Goal: Information Seeking & Learning: Learn about a topic

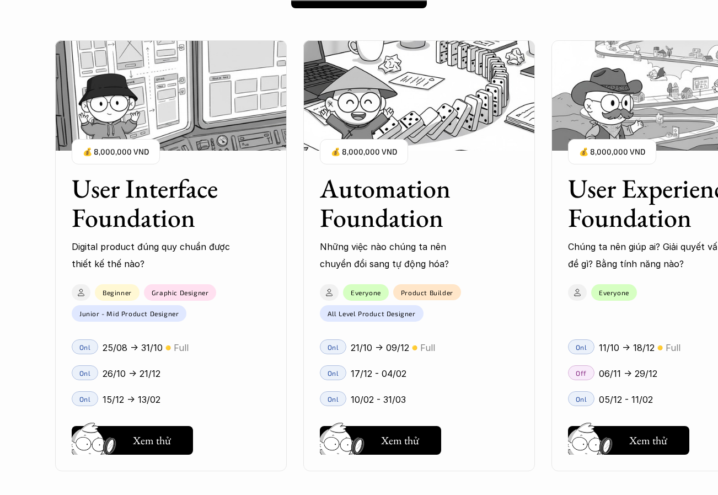
scroll to position [991, 0]
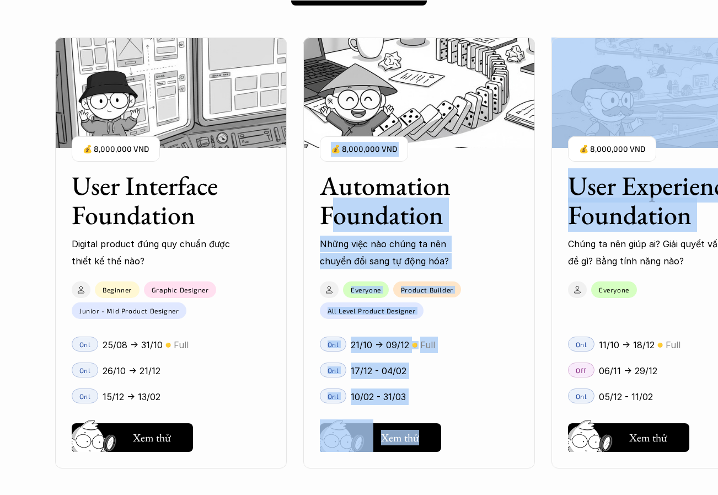
drag, startPoint x: 628, startPoint y: 234, endPoint x: 331, endPoint y: 228, distance: 296.8
click at [331, 228] on div "User Interface Foundation Digital product đúng quy chuẩn được thiết kế thế nào?…" at bounding box center [667, 253] width 1224 height 495
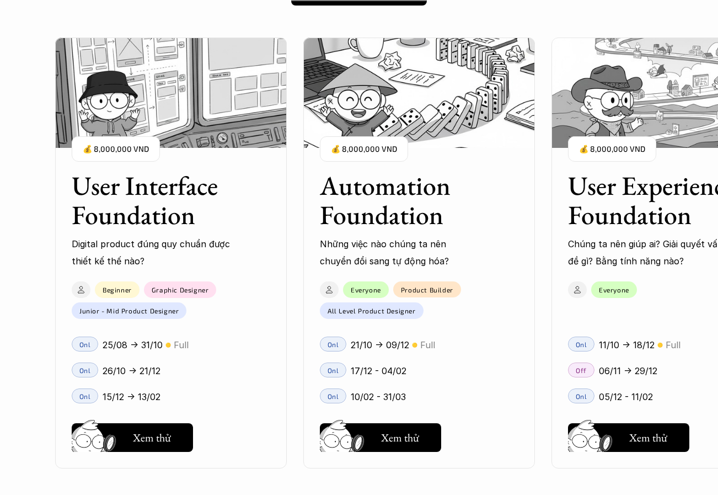
click at [538, 376] on div "User Interface Foundation Digital product đúng quy chuẩn được thiết kế thế nào?…" at bounding box center [667, 253] width 1224 height 495
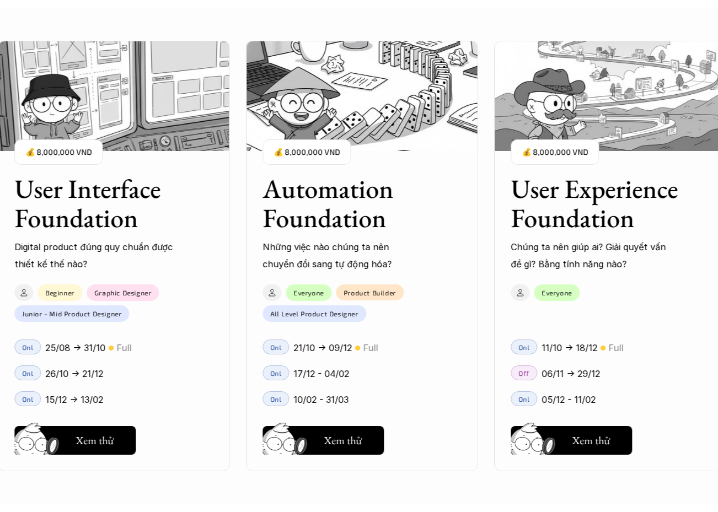
scroll to position [1182, 0]
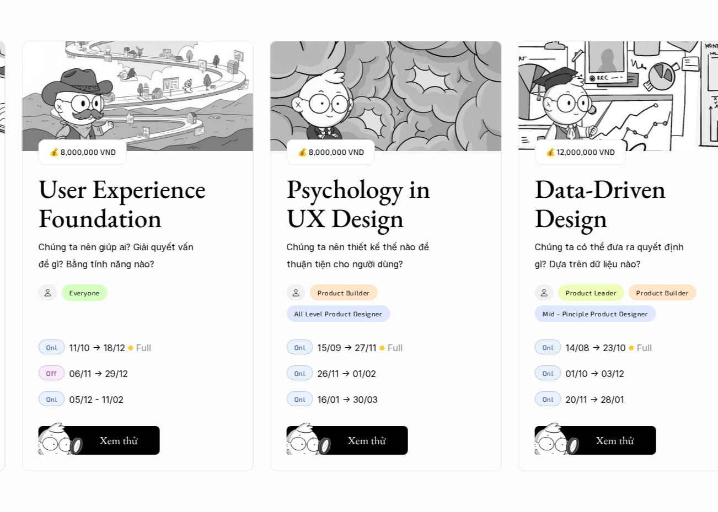
drag, startPoint x: 198, startPoint y: 297, endPoint x: 188, endPoint y: 297, distance: 10.5
click at [187, 297] on div "User Interface Foundation Digital product đúng quy chuẩn được thiết kế thế nào?…" at bounding box center [359, 256] width 608 height 512
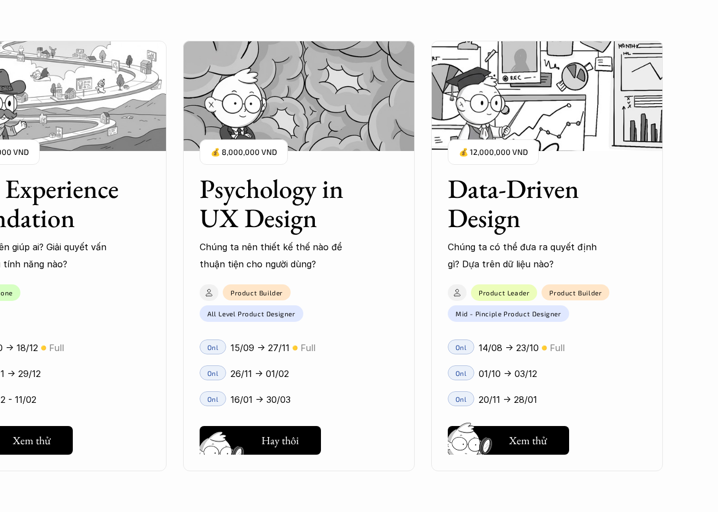
click at [269, 436] on h5 "Xem thử" at bounding box center [280, 443] width 38 height 15
click at [385, 378] on div "26/11 -> 01/02" at bounding box center [315, 374] width 168 height 17
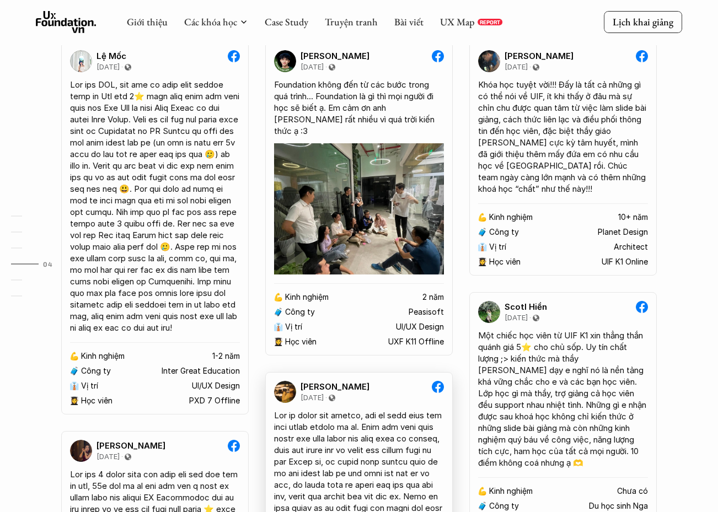
scroll to position [2140, 0]
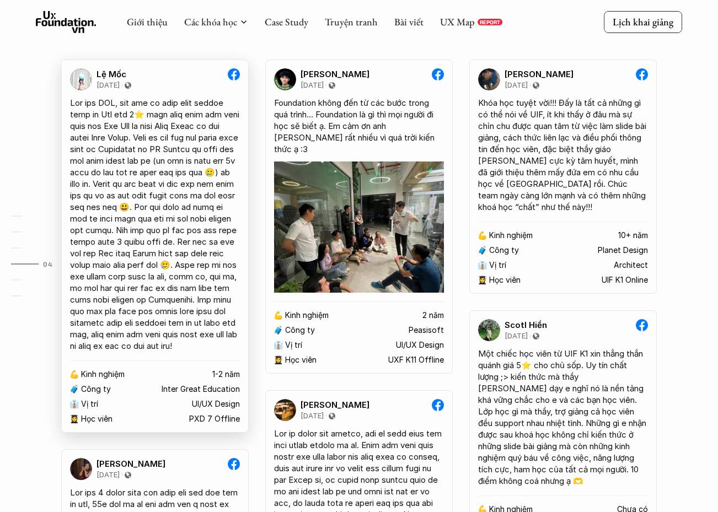
click at [194, 153] on div at bounding box center [155, 224] width 170 height 255
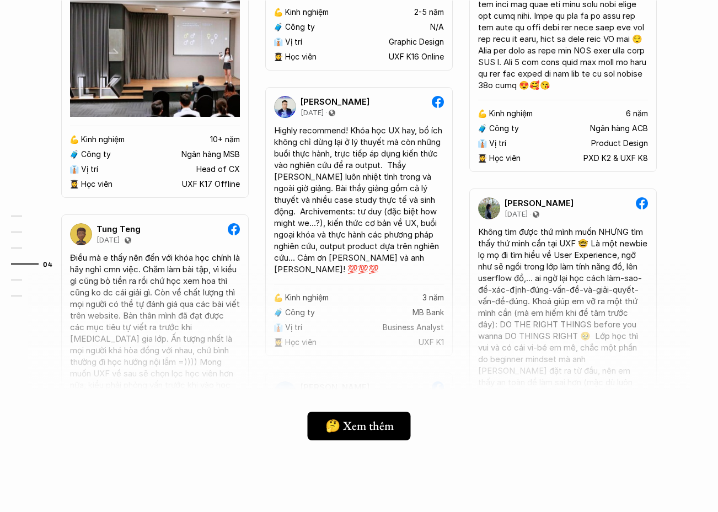
scroll to position [2899, 0]
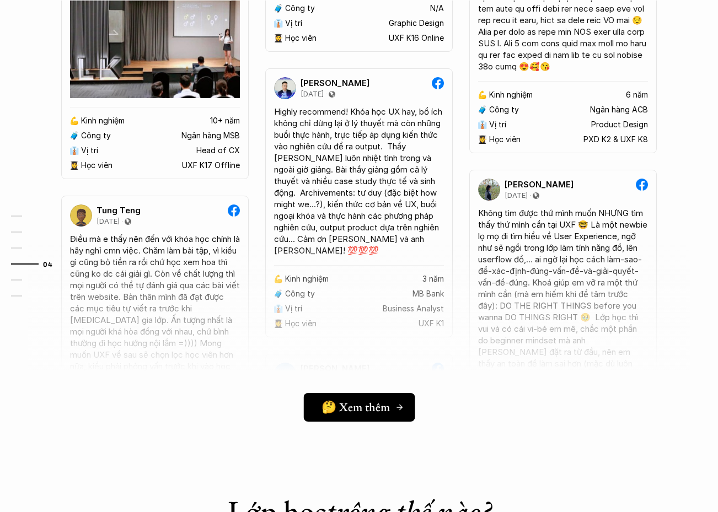
click at [355, 410] on h5 "🤔 Xem thêm" at bounding box center [356, 407] width 68 height 14
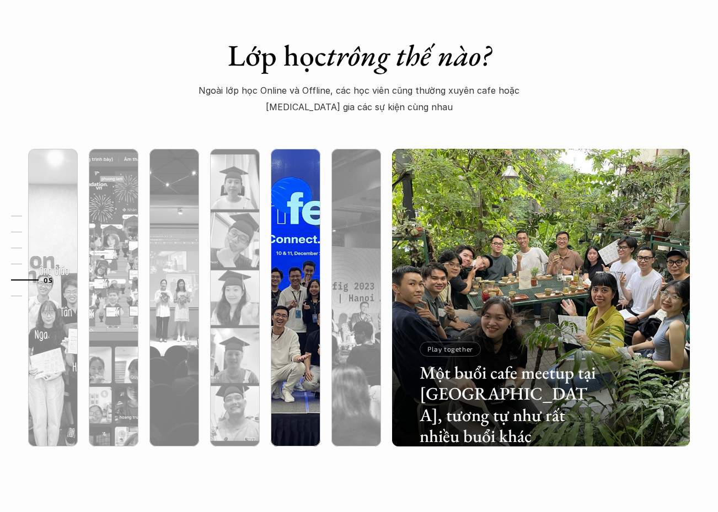
scroll to position [3362, 0]
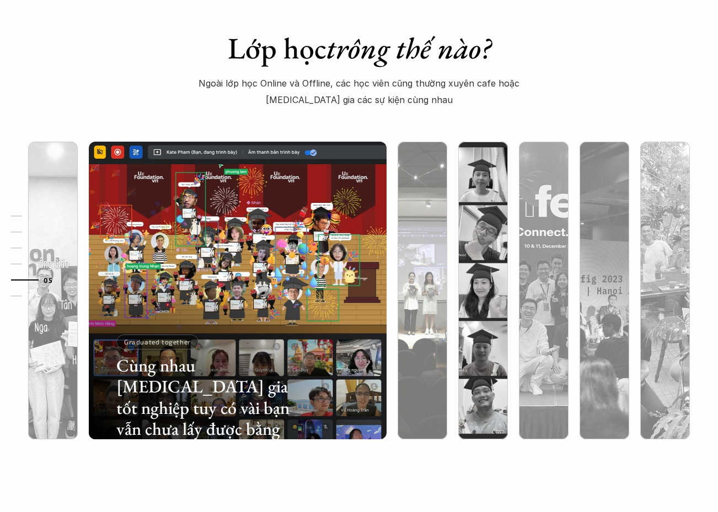
click at [425, 354] on div at bounding box center [514, 375] width 178 height 80
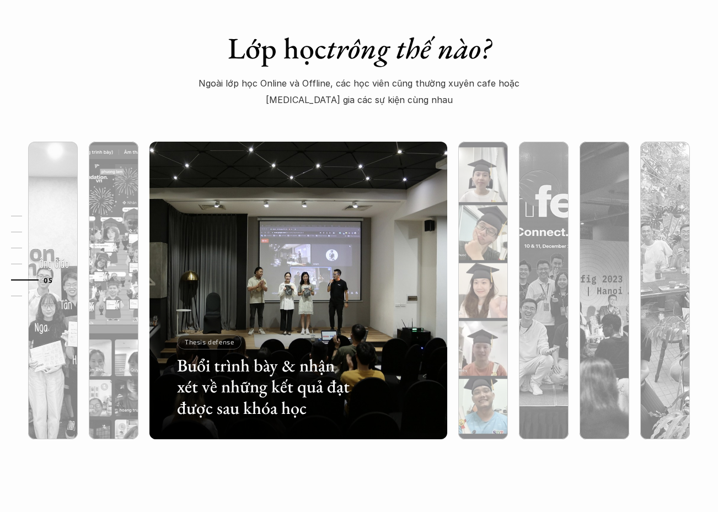
click at [481, 379] on div at bounding box center [483, 350] width 50 height 180
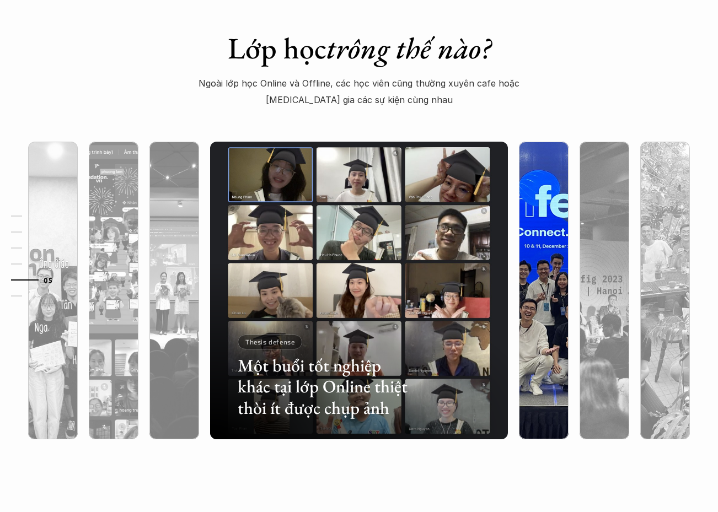
click at [536, 393] on div at bounding box center [544, 350] width 50 height 180
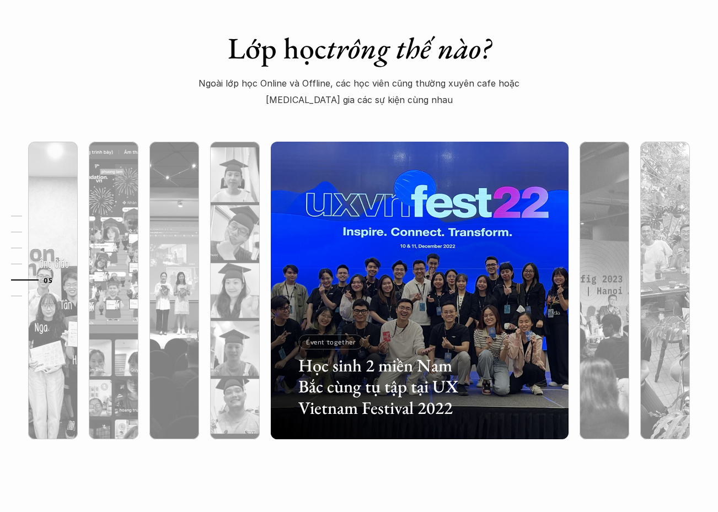
click at [495, 469] on div "Lớp học trông thế nào? Ngoài lớp học Online và Offline, các học viên cũng thườn…" at bounding box center [359, 246] width 718 height 542
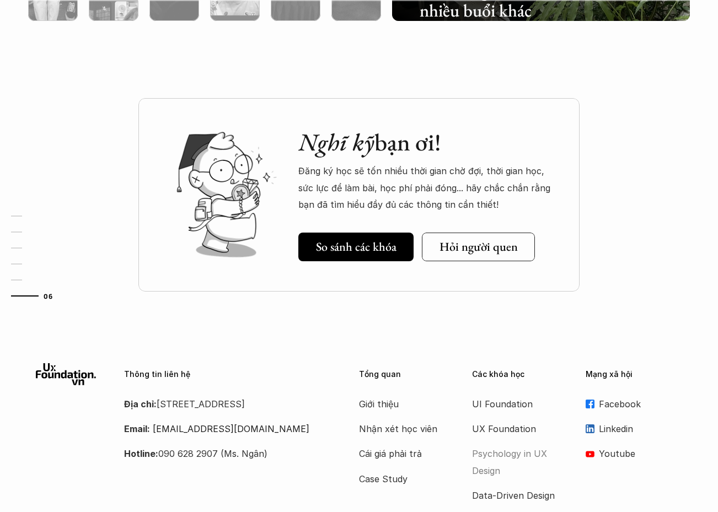
scroll to position [3783, 0]
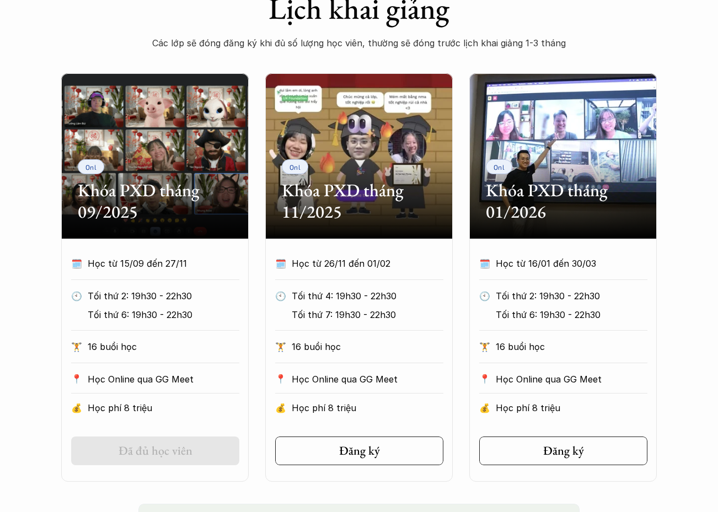
scroll to position [477, 0]
